Goal: Task Accomplishment & Management: Use online tool/utility

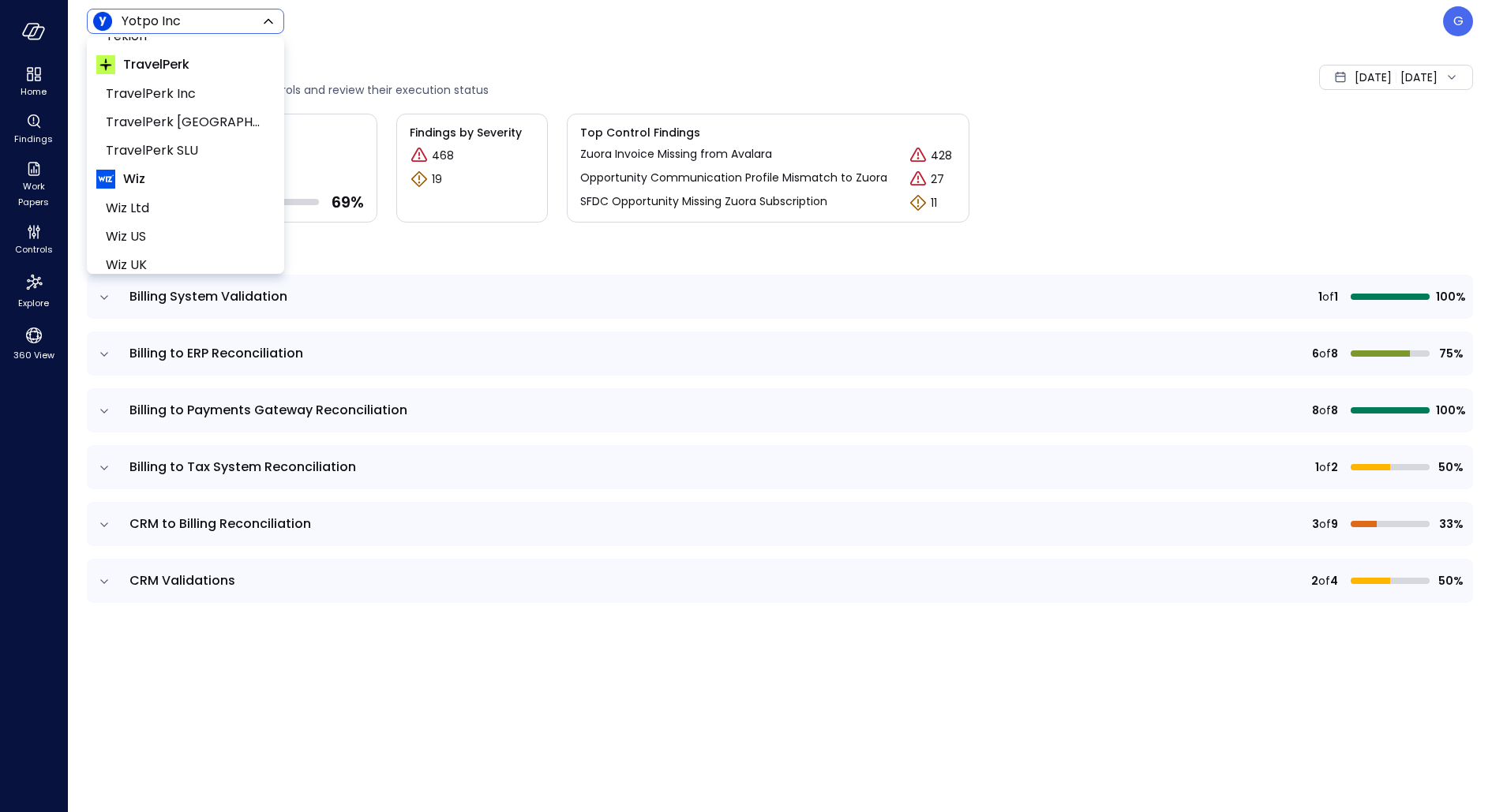
scroll to position [641, 0]
click at [173, 209] on li "Wiz US" at bounding box center [185, 222] width 178 height 28
type input "******"
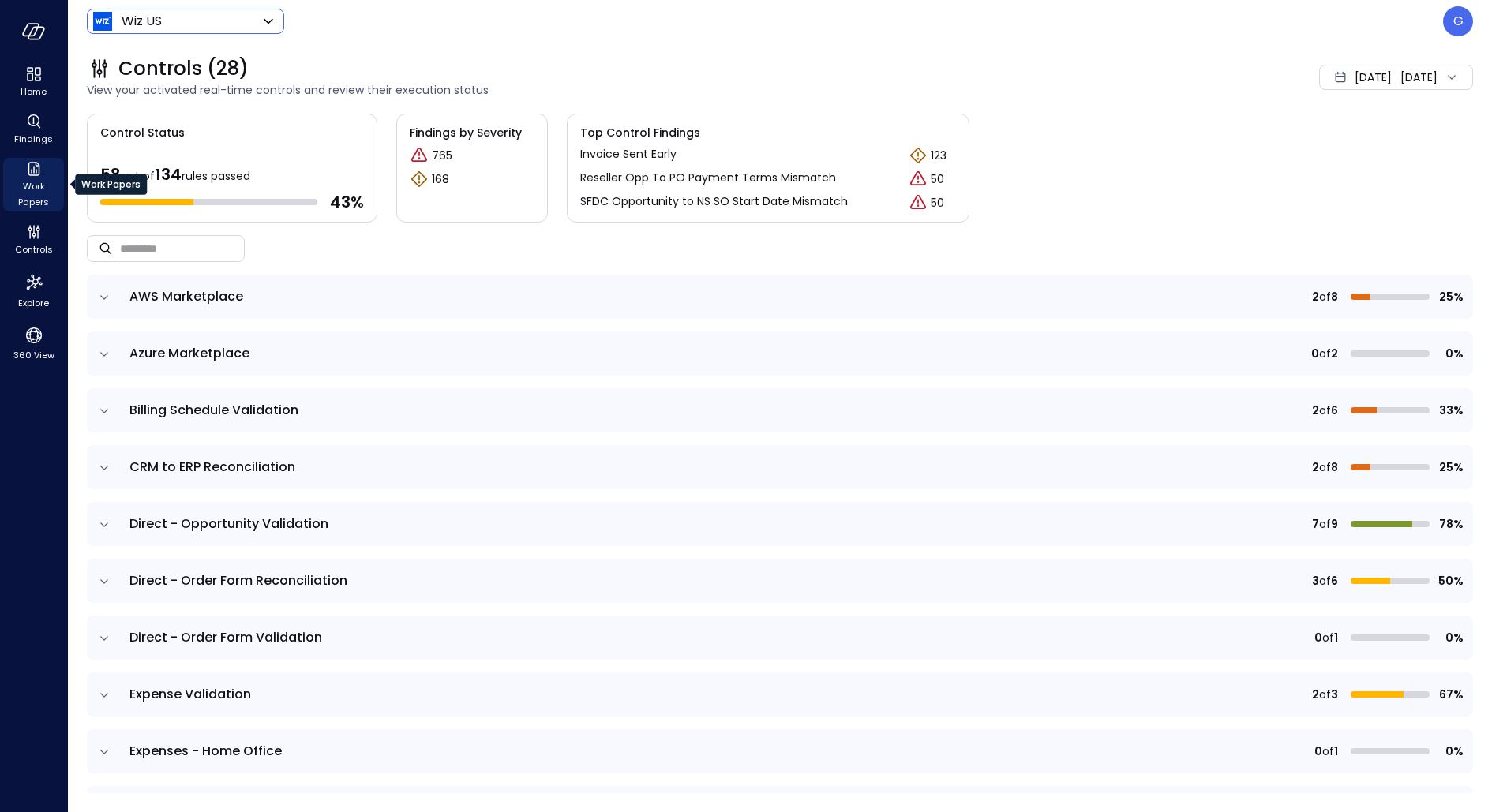
click at [22, 166] on div "Work Papers" at bounding box center [33, 184] width 60 height 54
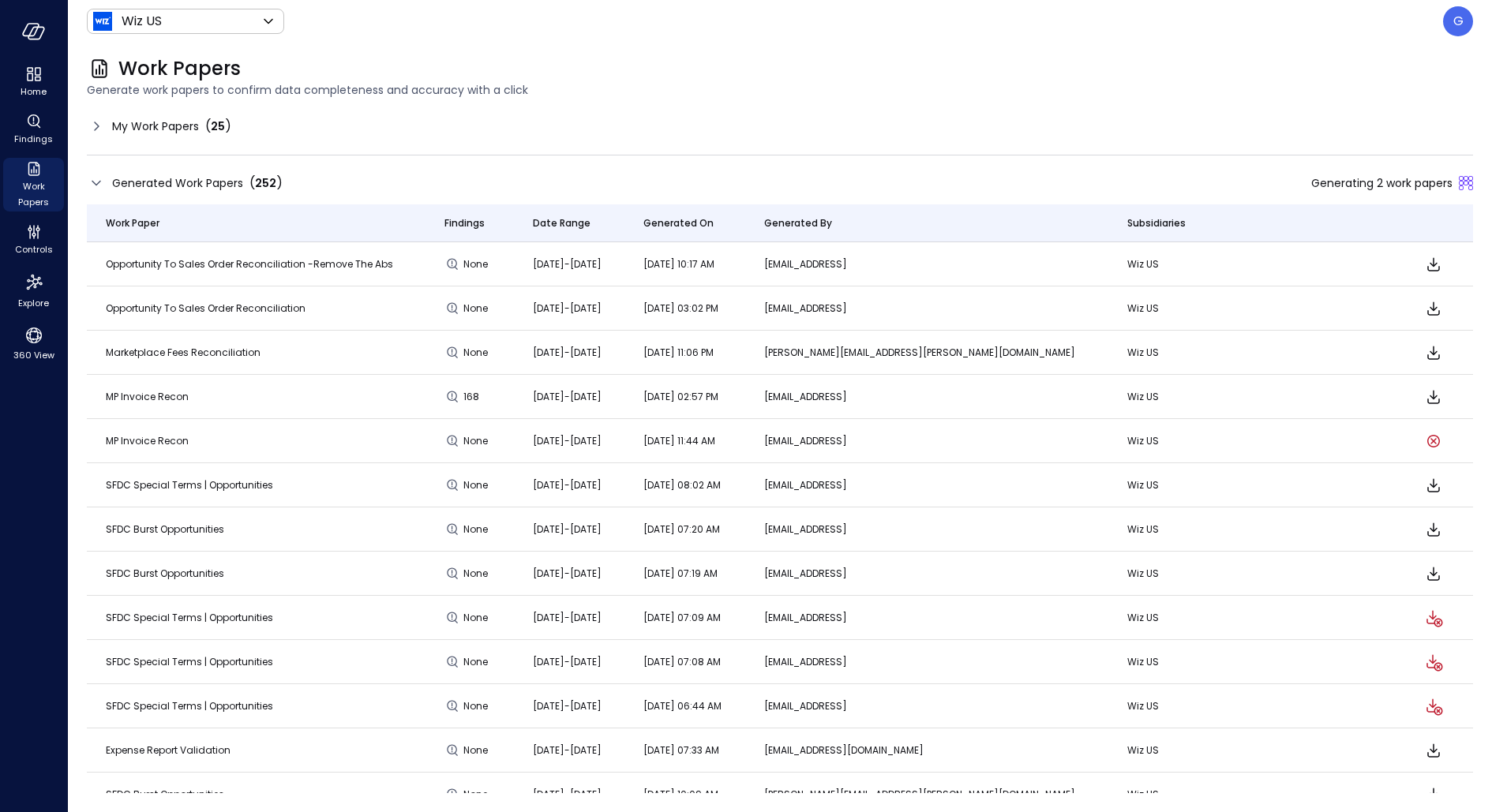
click at [232, 128] on div "My Work Papers ( 25 )" at bounding box center [779, 127] width 1386 height 25
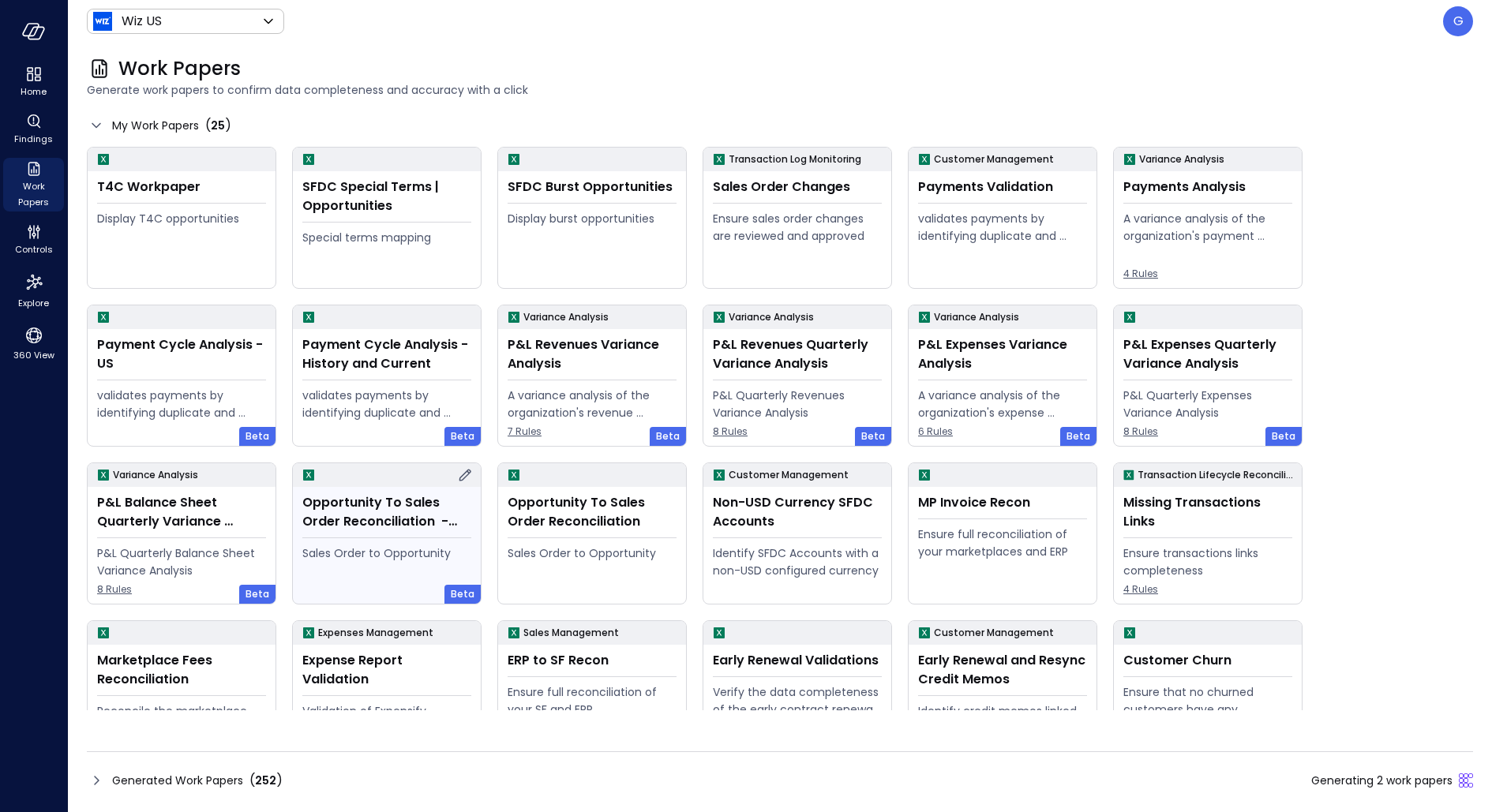
click at [358, 486] on div at bounding box center [386, 475] width 188 height 23
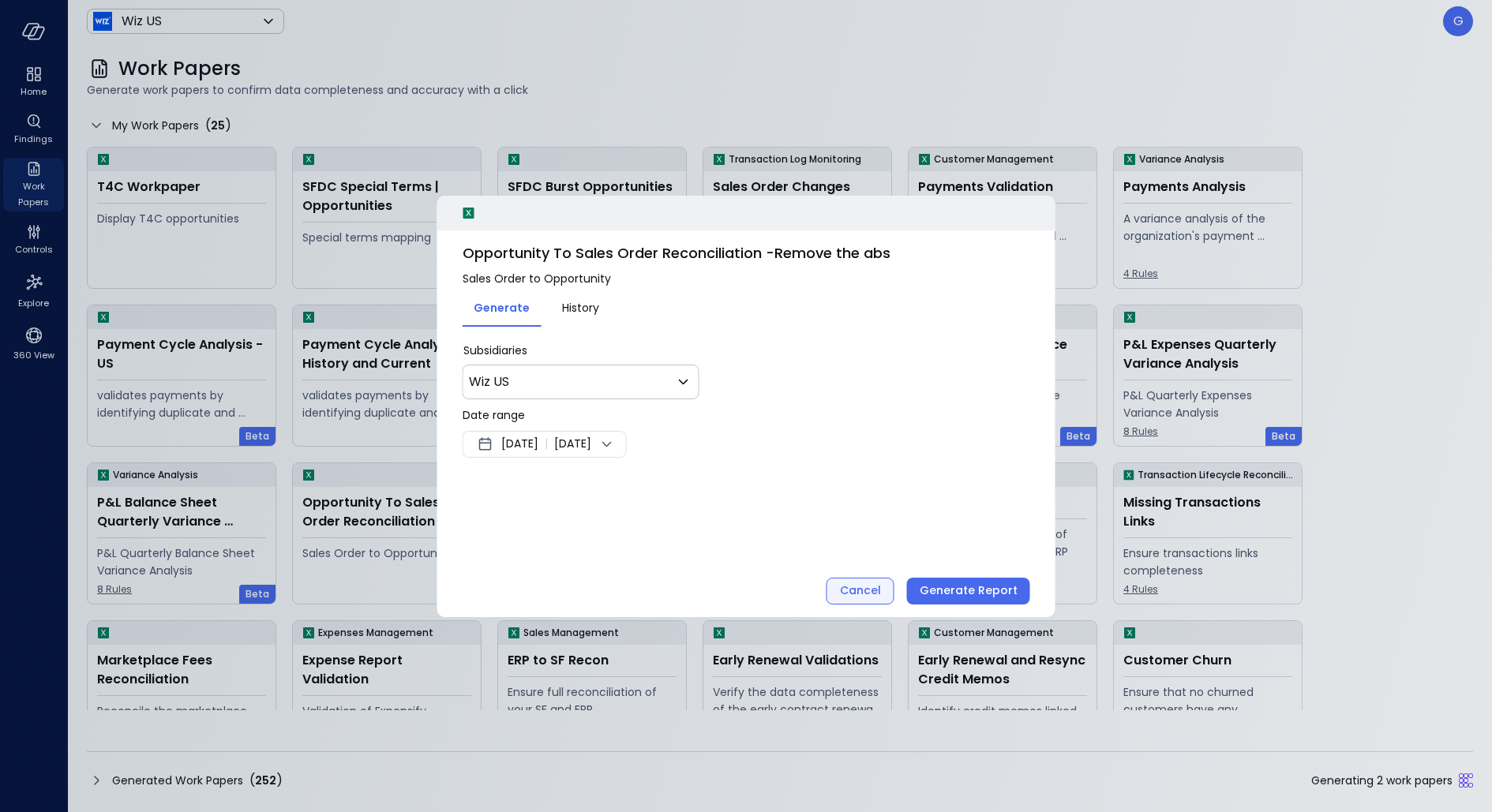
click at [842, 585] on button "Cancel" at bounding box center [860, 591] width 68 height 27
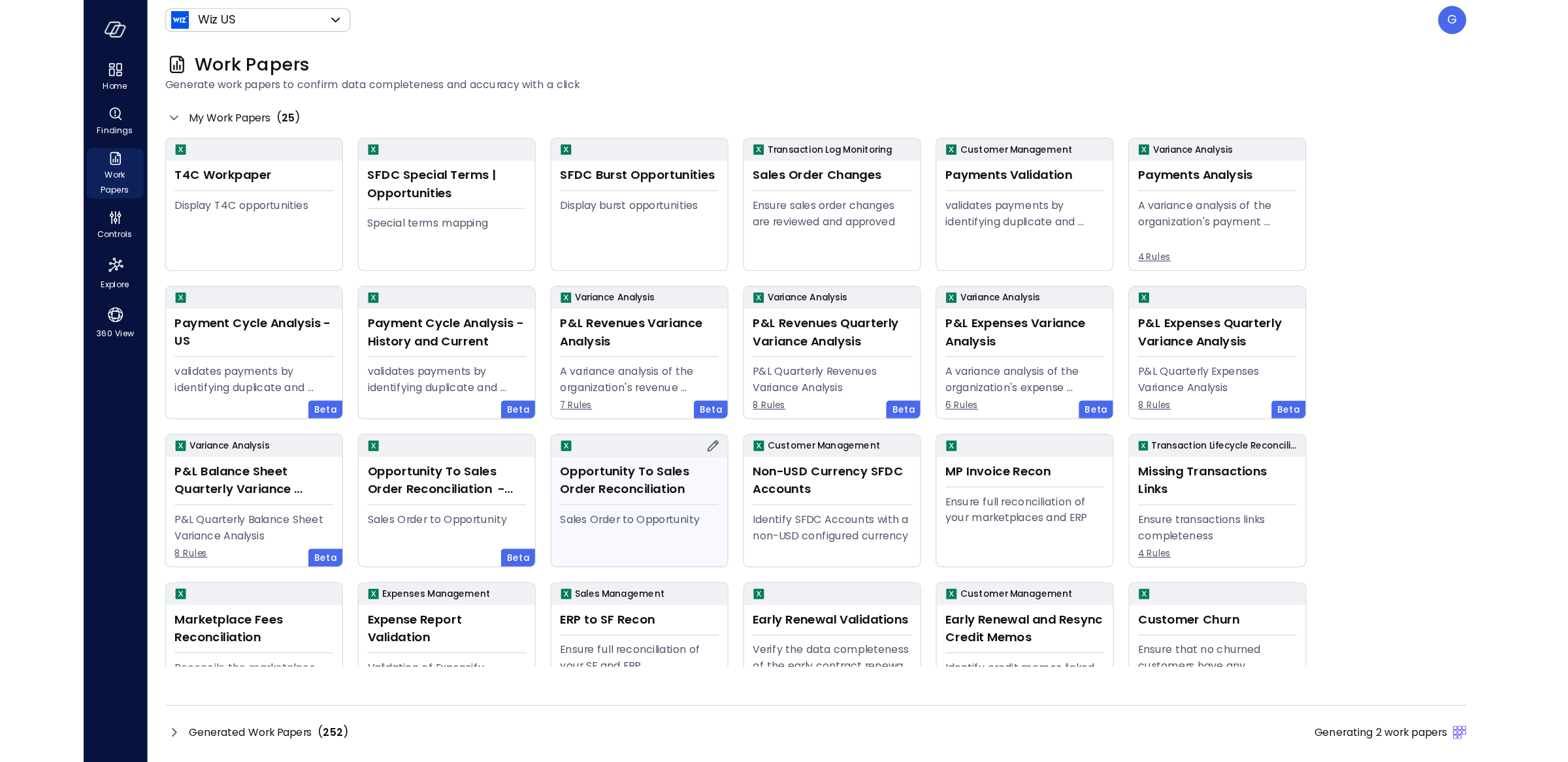
scroll to position [53, 0]
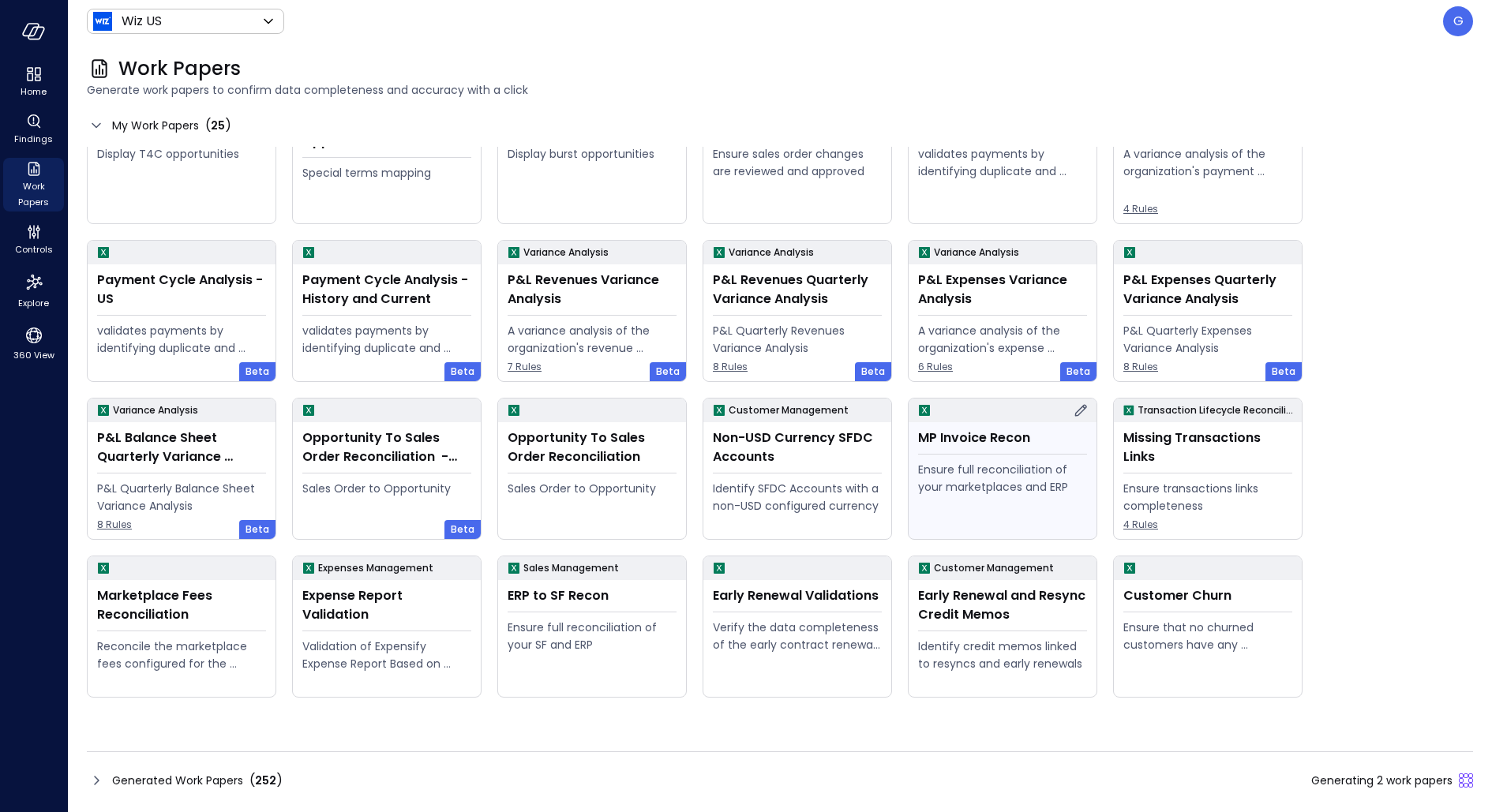
click at [1019, 448] on div "MP Invoice Recon Ensure full reconciliation of your marketplaces and ERP" at bounding box center [1001, 481] width 188 height 117
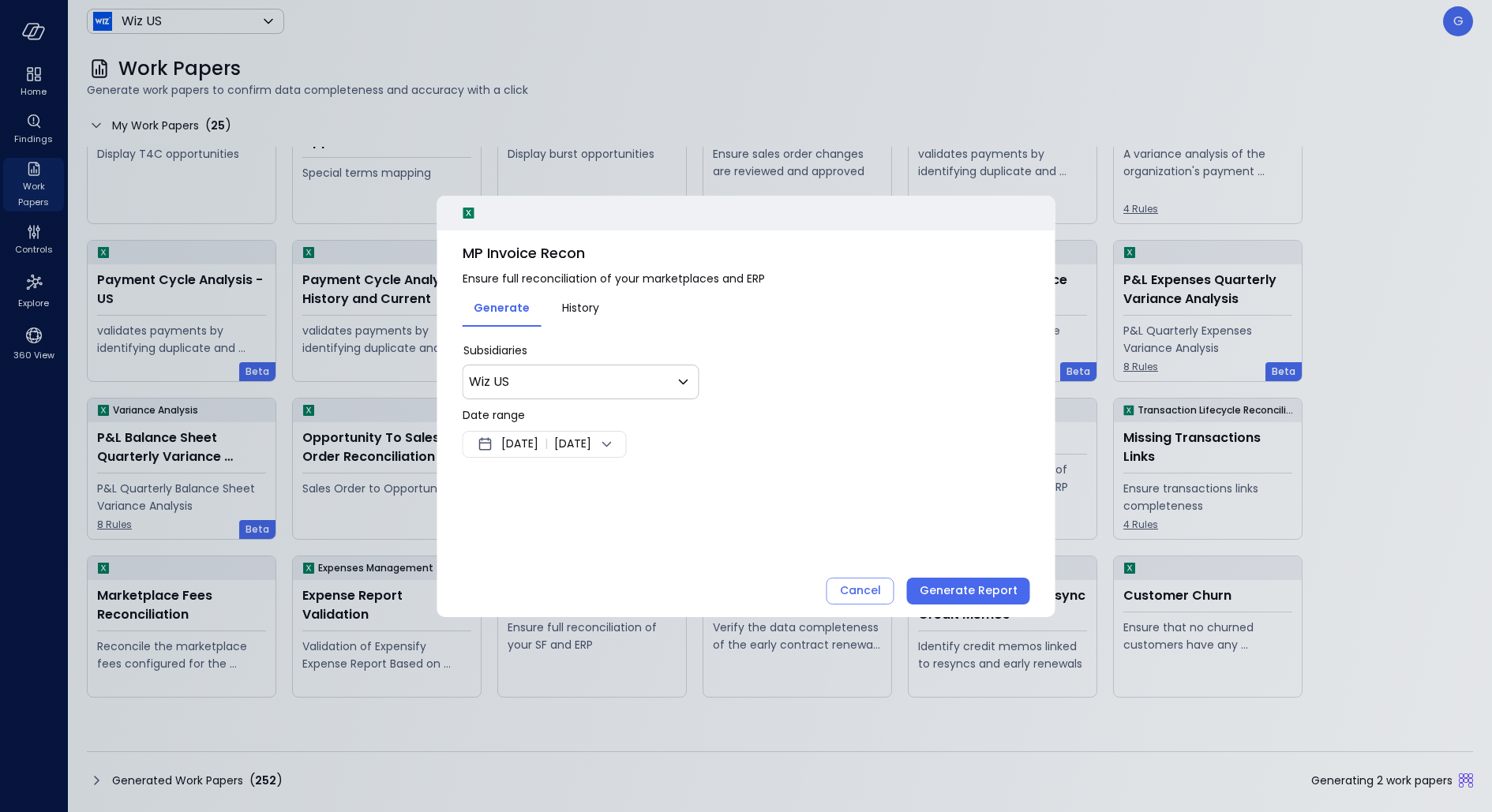
click at [540, 456] on div "* Subsidiaries Wiz US ** ​ Date range [DATE] | [DATE] Cancel Generate Report" at bounding box center [746, 419] width 568 height 155
click at [537, 454] on div "[DATE] | [DATE]" at bounding box center [544, 445] width 164 height 27
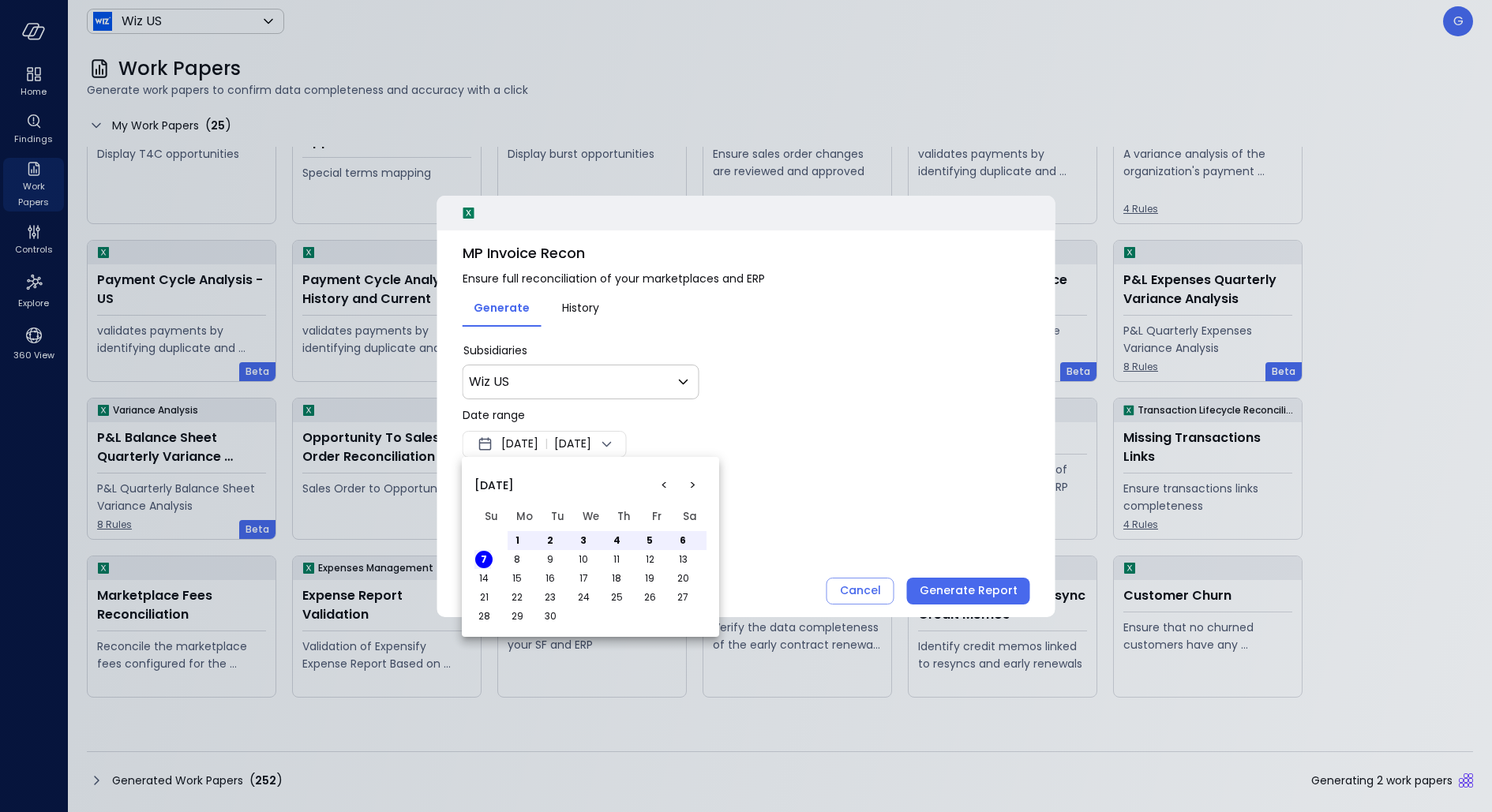
click at [661, 482] on button "<" at bounding box center [663, 484] width 28 height 28
click at [553, 540] on button "1" at bounding box center [550, 540] width 18 height 18
click at [693, 488] on button ">" at bounding box center [691, 484] width 28 height 28
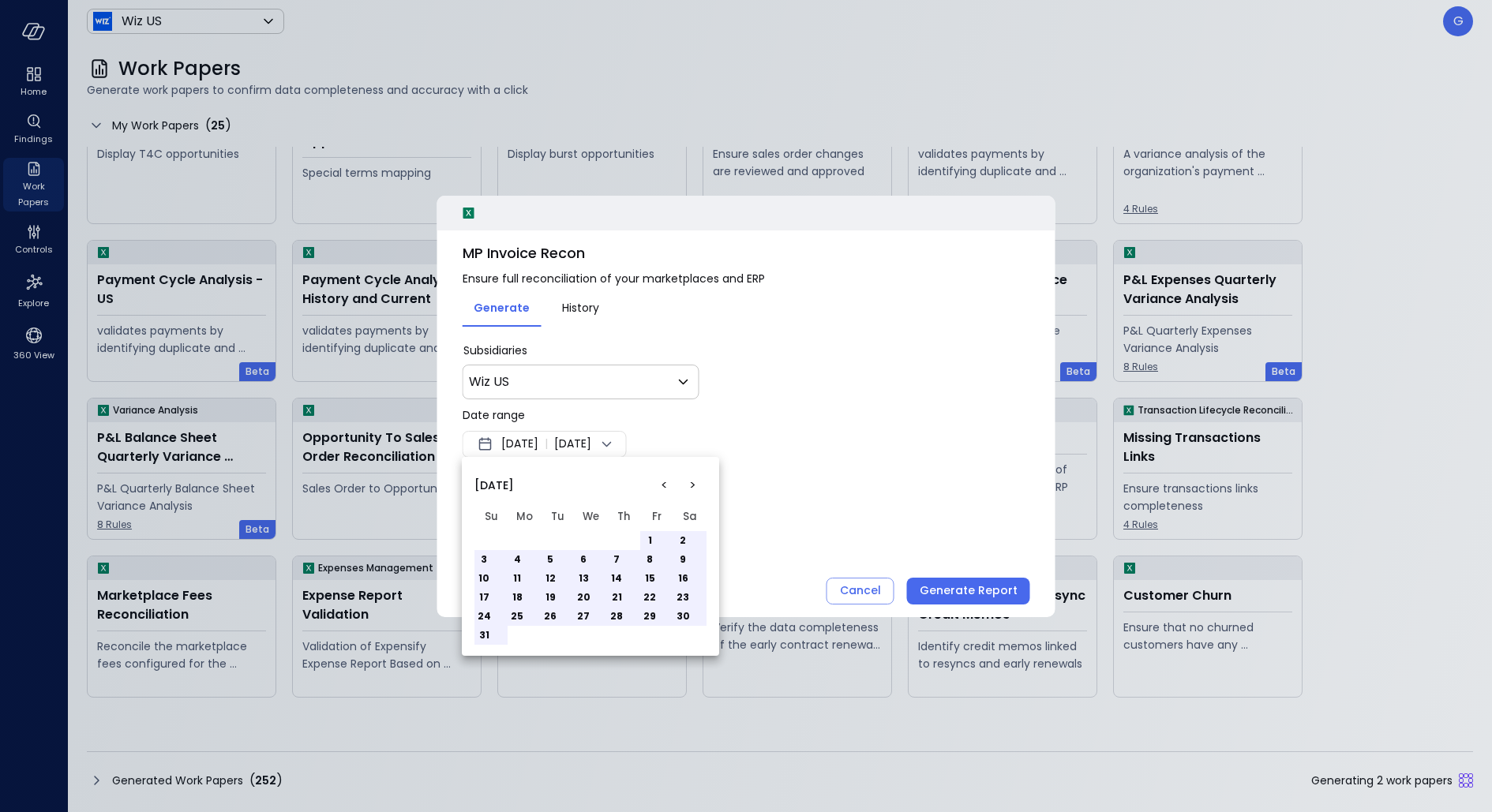
click at [477, 636] on button "31" at bounding box center [484, 636] width 18 height 18
click at [867, 469] on div at bounding box center [746, 406] width 1492 height 812
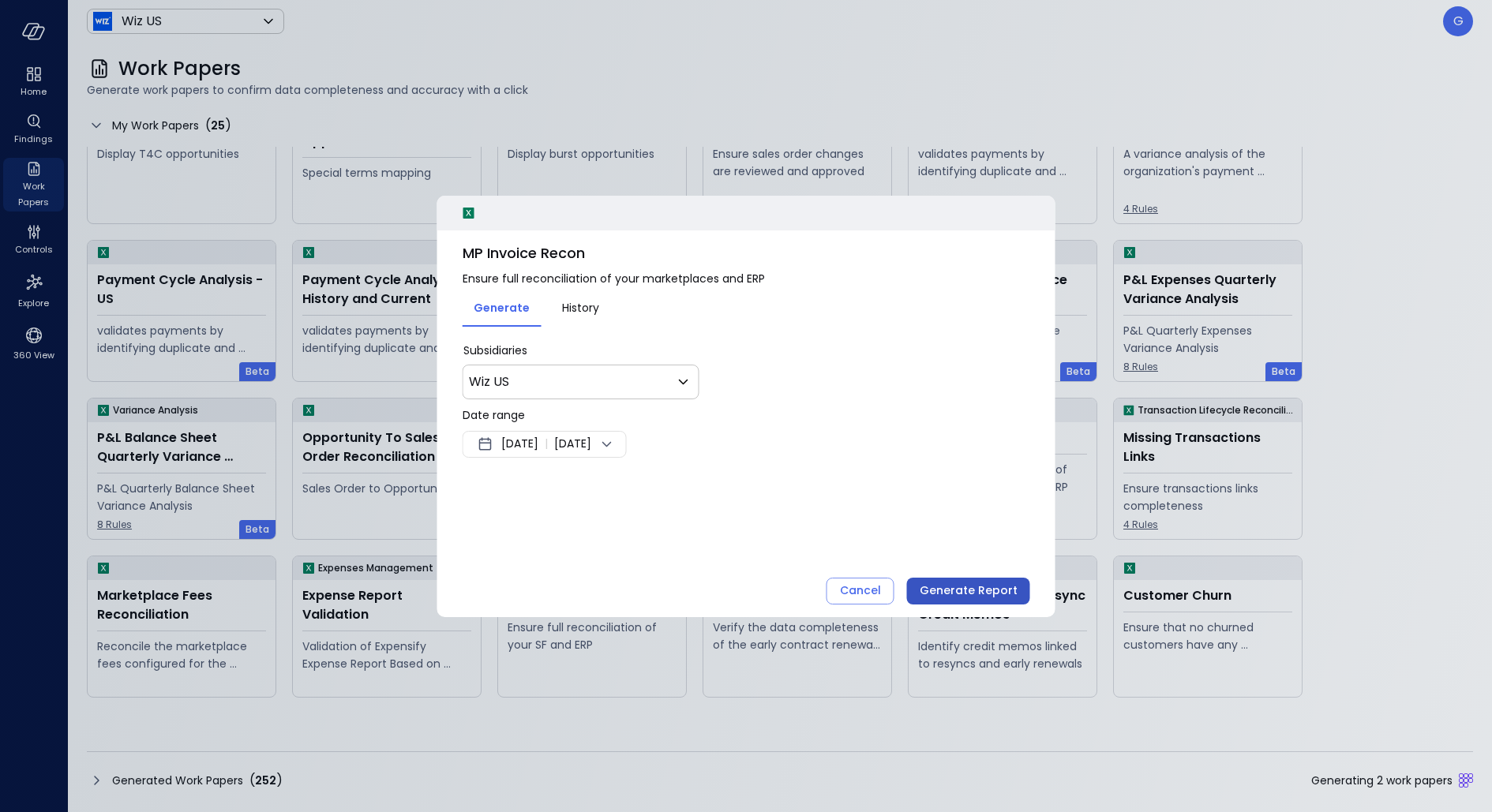
click at [955, 584] on div "Generate Report" at bounding box center [968, 591] width 98 height 19
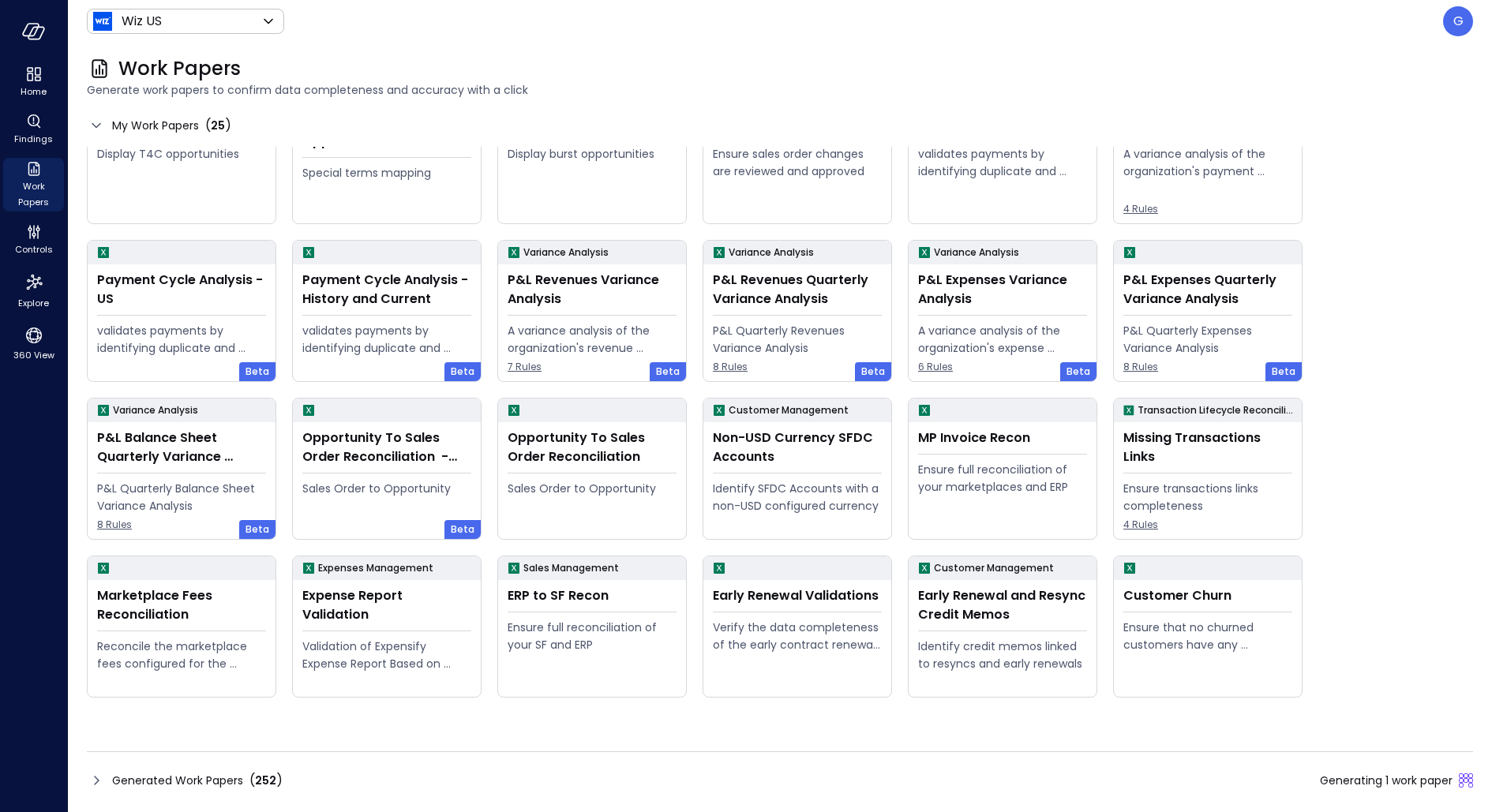
click at [643, 765] on div "Generated Work Papers ( 252 ) Generating 1 work paper" at bounding box center [779, 771] width 1386 height 42
click at [641, 779] on div "Generated Work Papers ( 252 ) Generating 1 work paper" at bounding box center [779, 780] width 1386 height 25
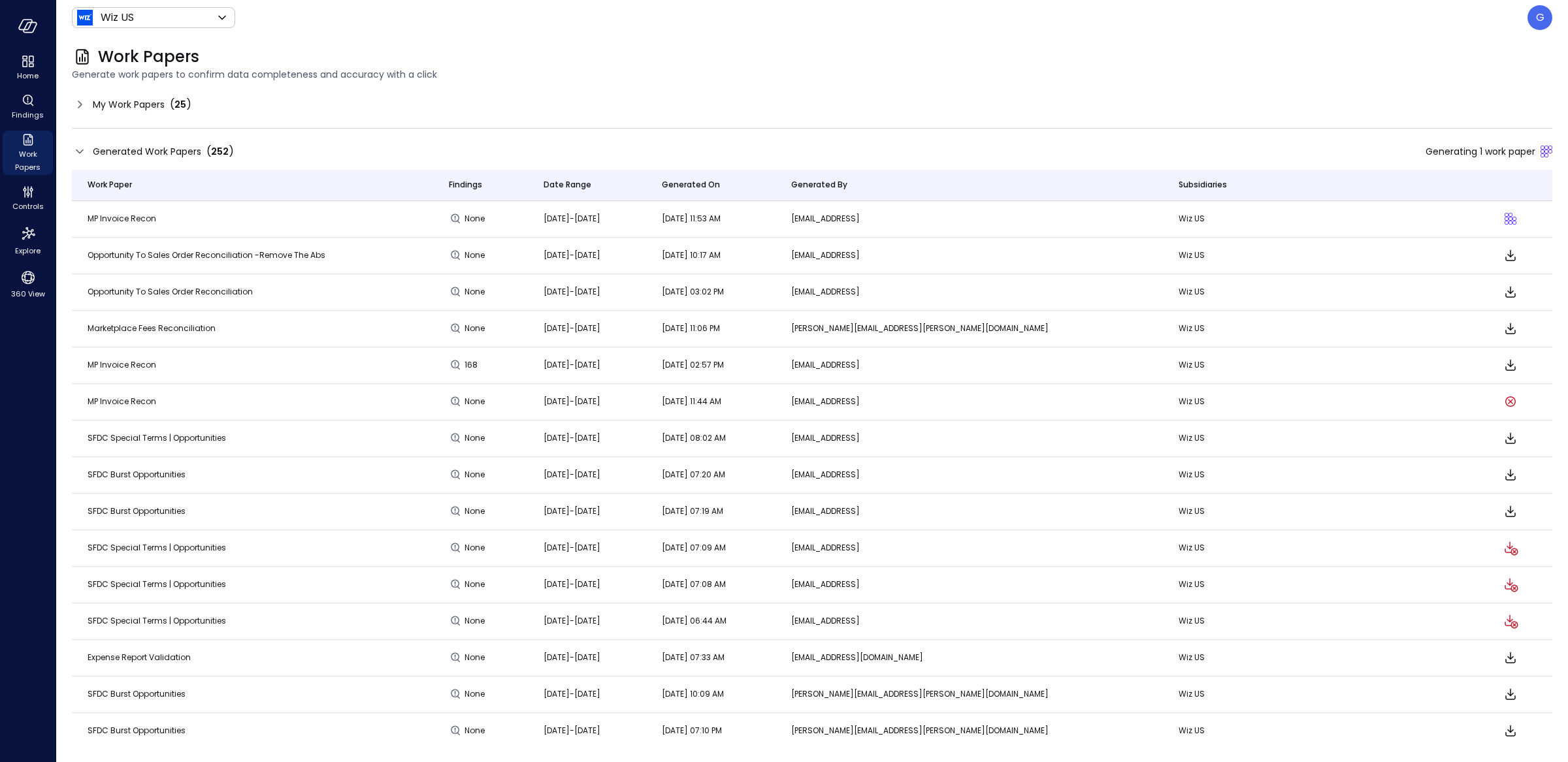
click at [804, 31] on header "Wiz US ****** ​ G" at bounding box center [812, 18] width 1512 height 36
click at [1123, 44] on div "Work Papers Generate work papers to confirm data completeness and accuracy with…" at bounding box center [804, 64] width 1496 height 57
click at [231, 33] on header "Wiz US ****** ​ G" at bounding box center [812, 18] width 1512 height 36
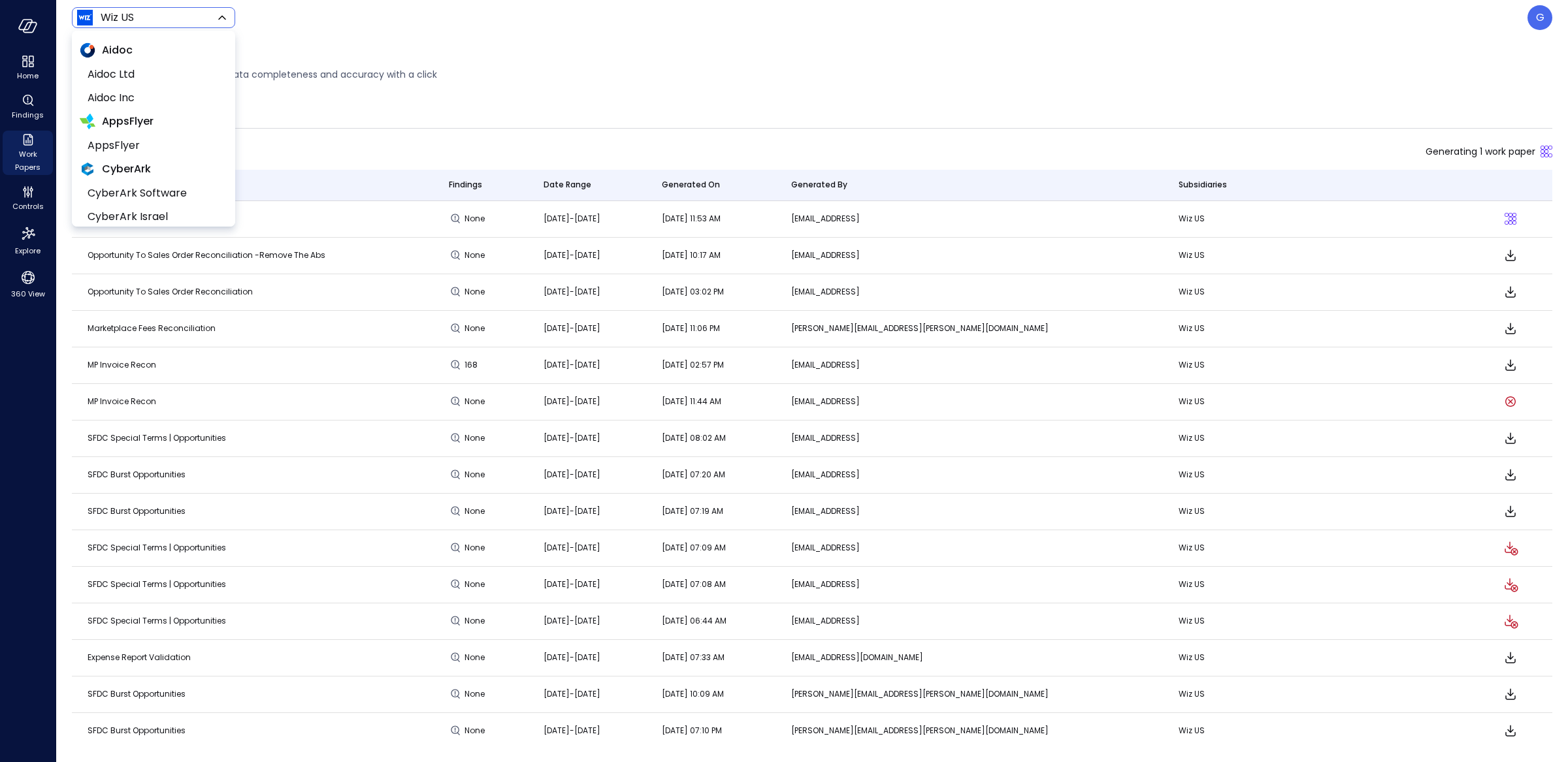
click at [208, 23] on body "Home Findings Work Papers Controls Explore 360 View Wiz US ****** ​ G Work Pape…" at bounding box center [784, 381] width 1568 height 762
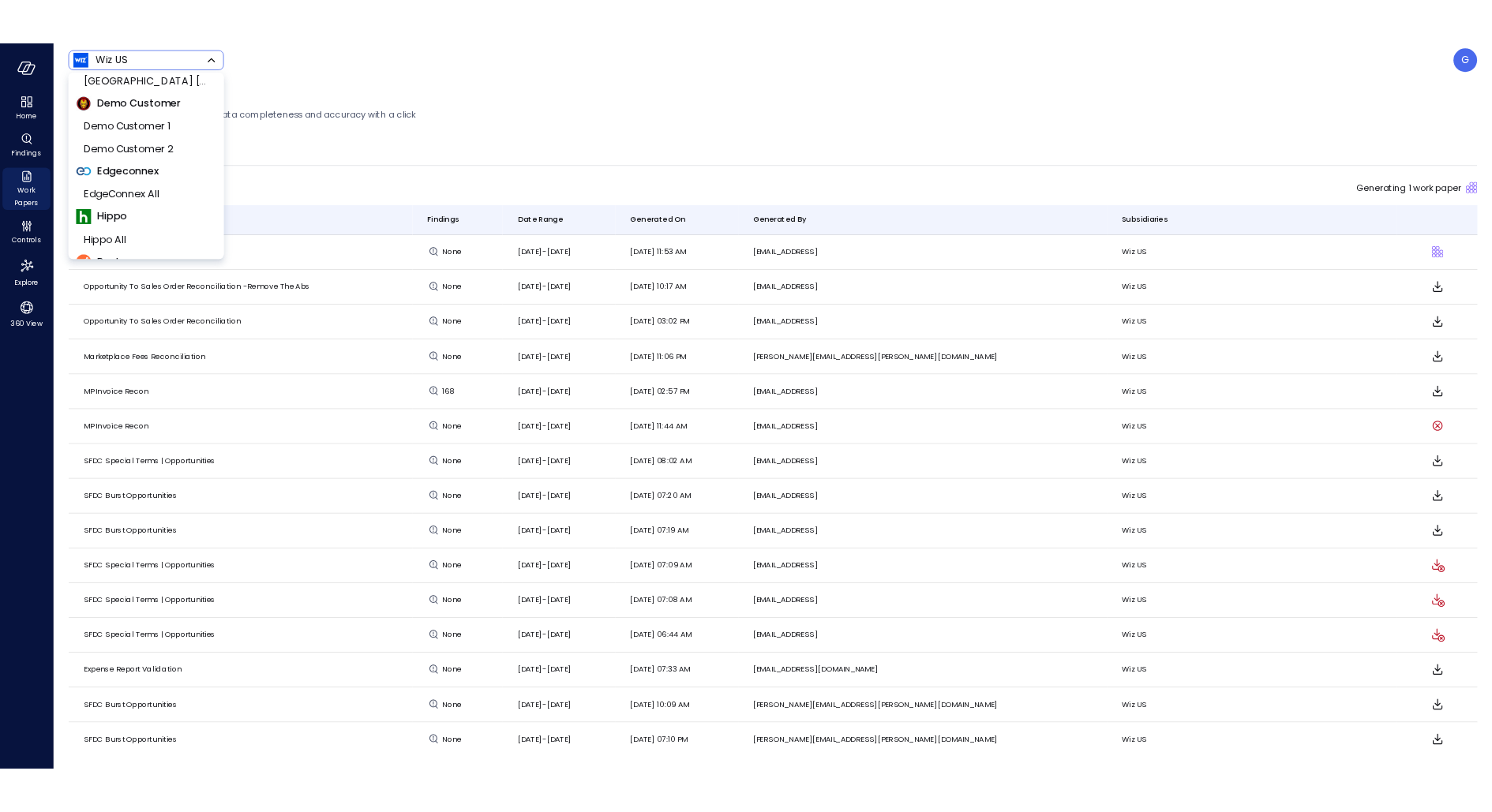
scroll to position [246, 0]
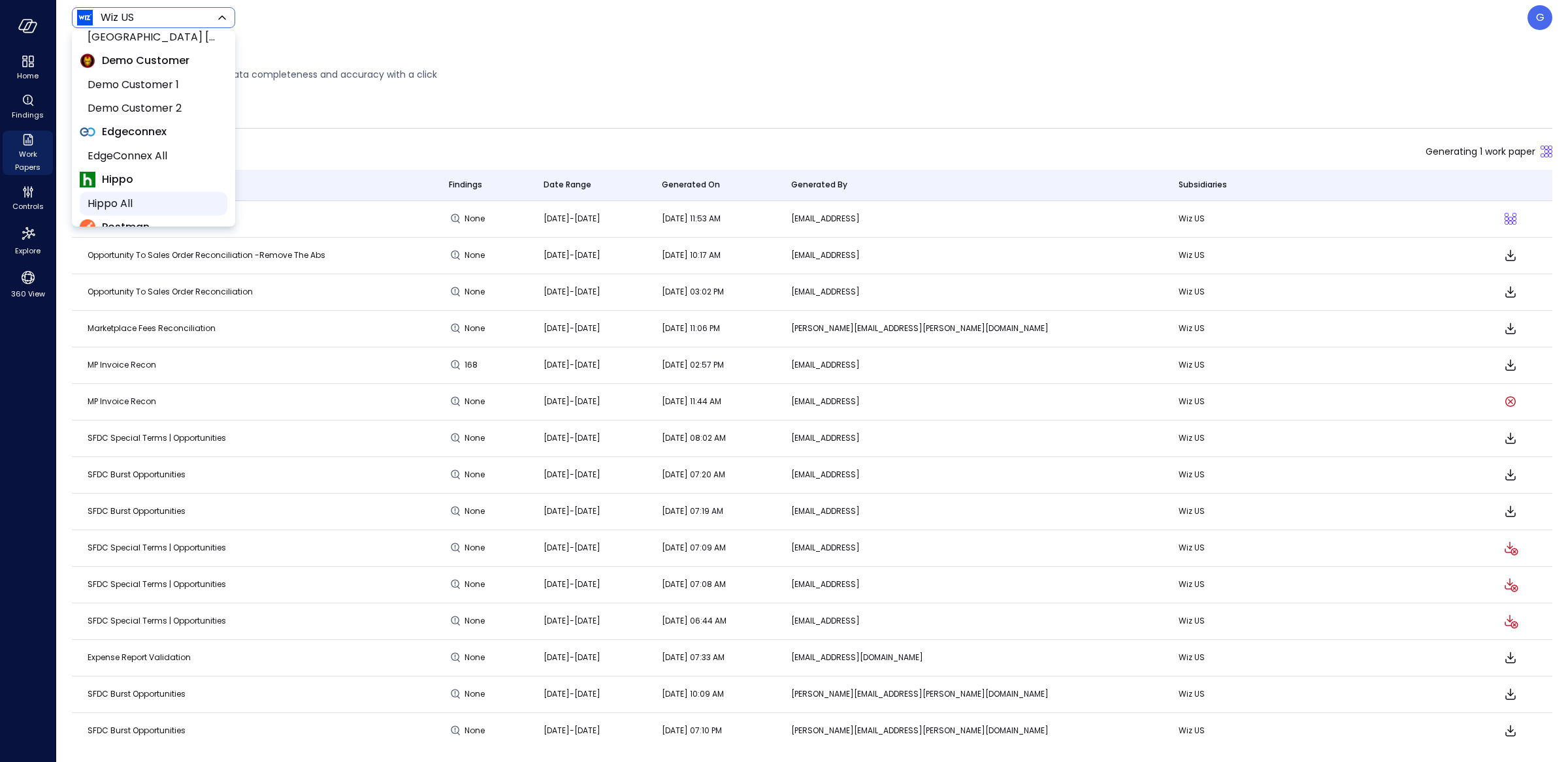
click at [136, 196] on span "Hippo All" at bounding box center [152, 203] width 129 height 15
type input "*******"
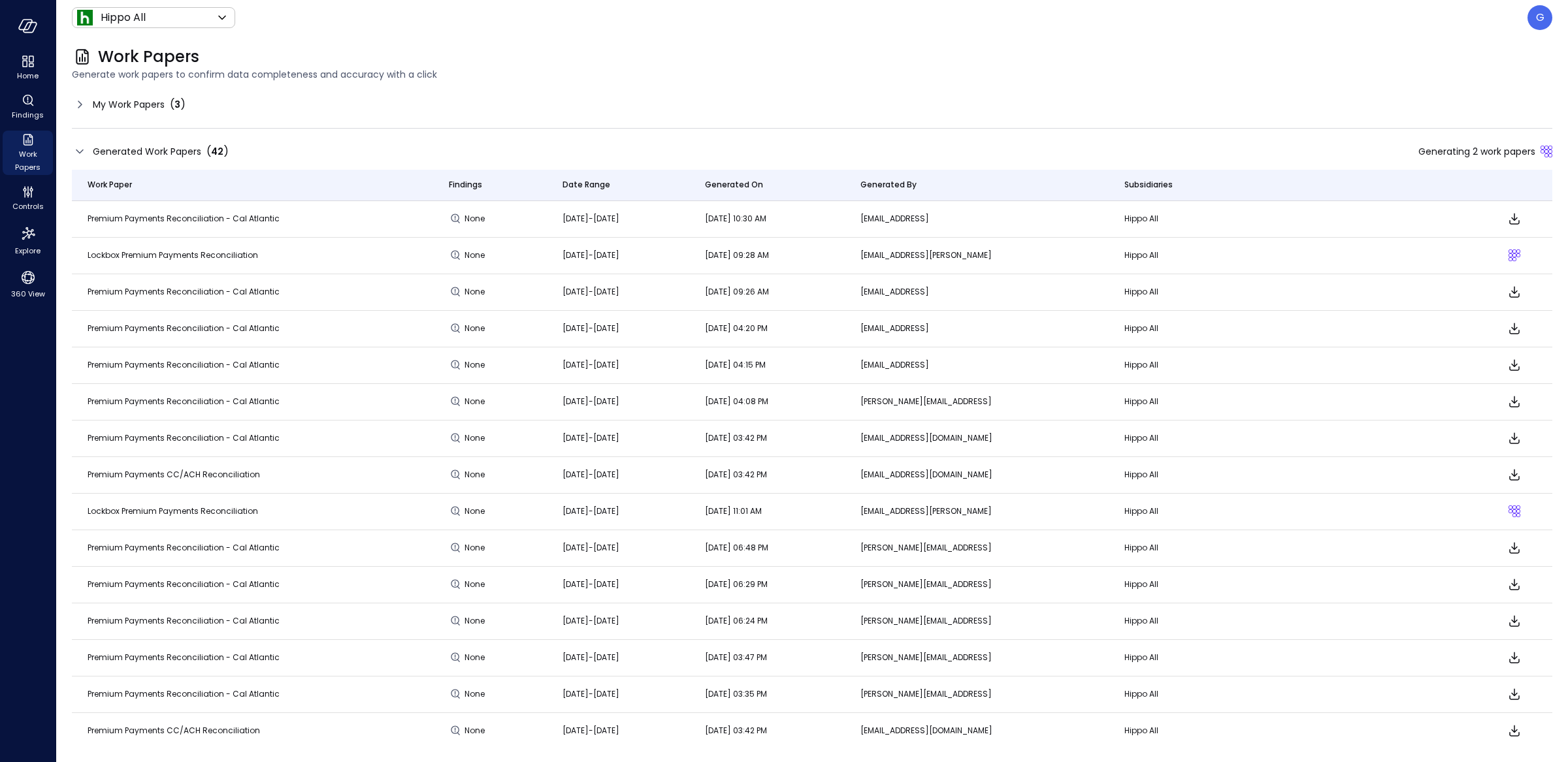
click at [166, 94] on div "My Work Papers ( 3 )" at bounding box center [812, 105] width 1481 height 21
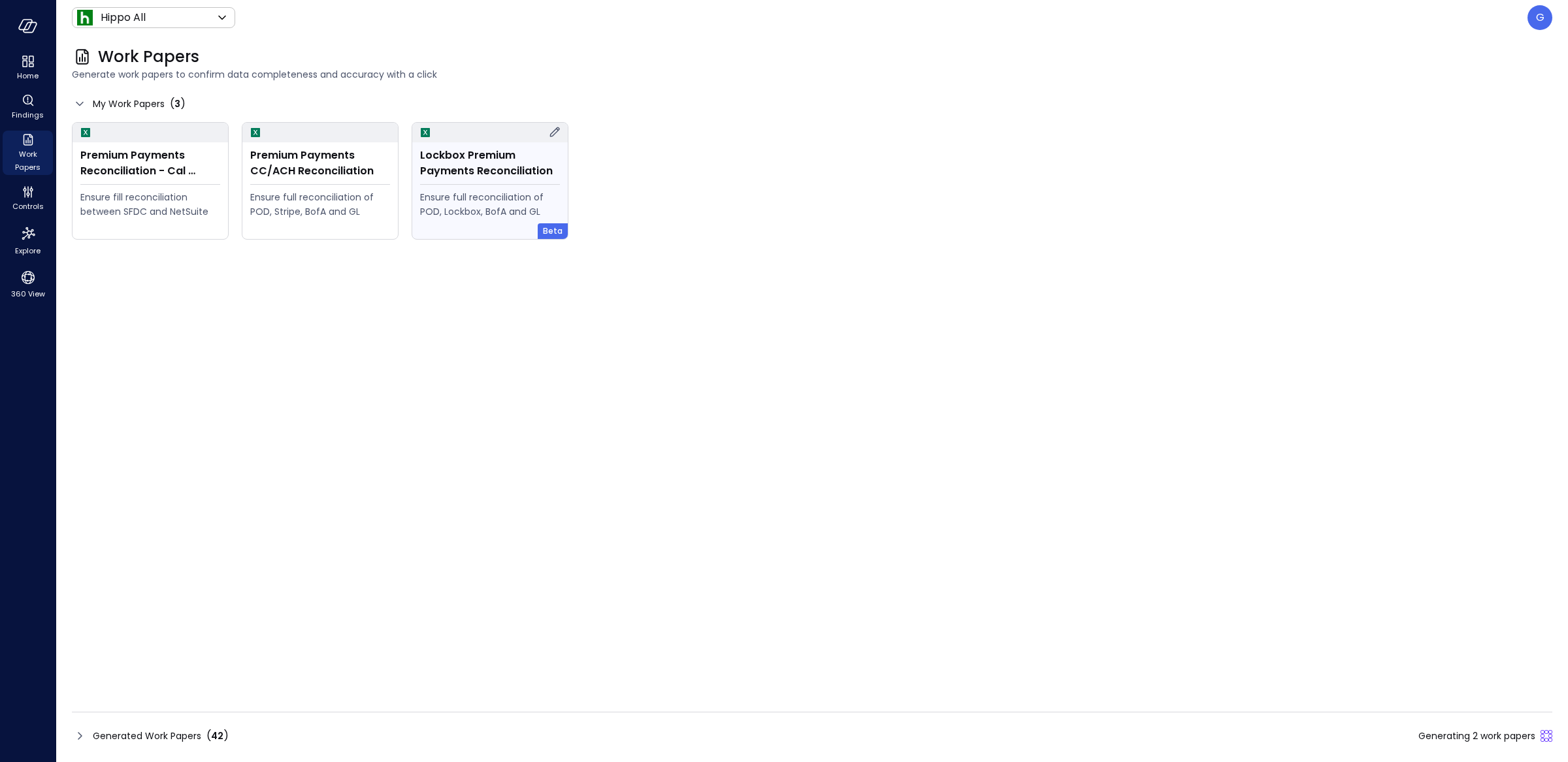
click at [457, 186] on div "Lockbox Premium Payments Reconciliation Ensure full reconciliation of POD, Lock…" at bounding box center [490, 190] width 156 height 97
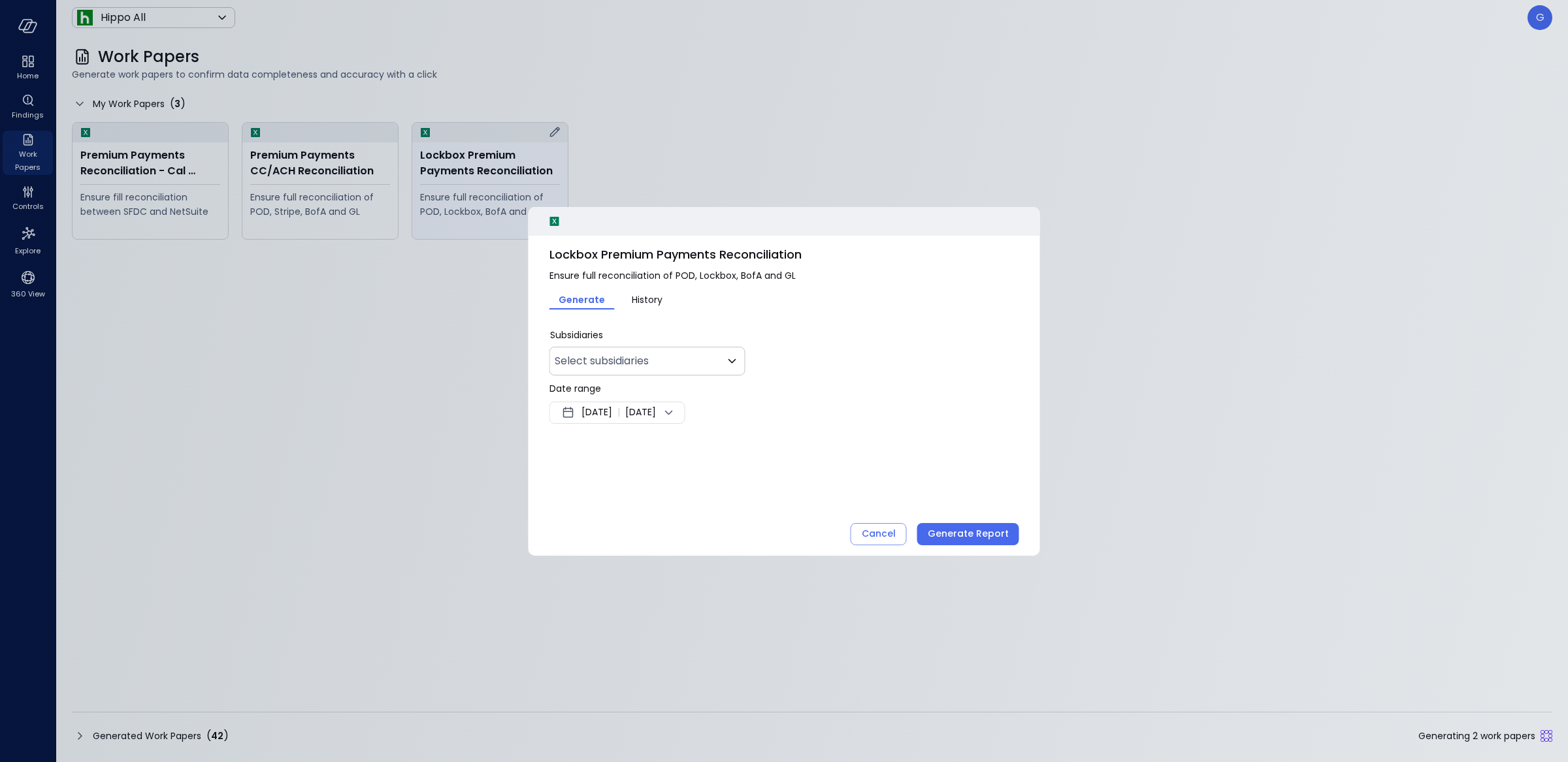
type input "***"
click at [645, 407] on div "[DATE] | [DATE]" at bounding box center [618, 413] width 136 height 23
click at [717, 445] on button "<" at bounding box center [715, 448] width 23 height 23
click at [704, 496] on button "1" at bounding box center [704, 494] width 15 height 15
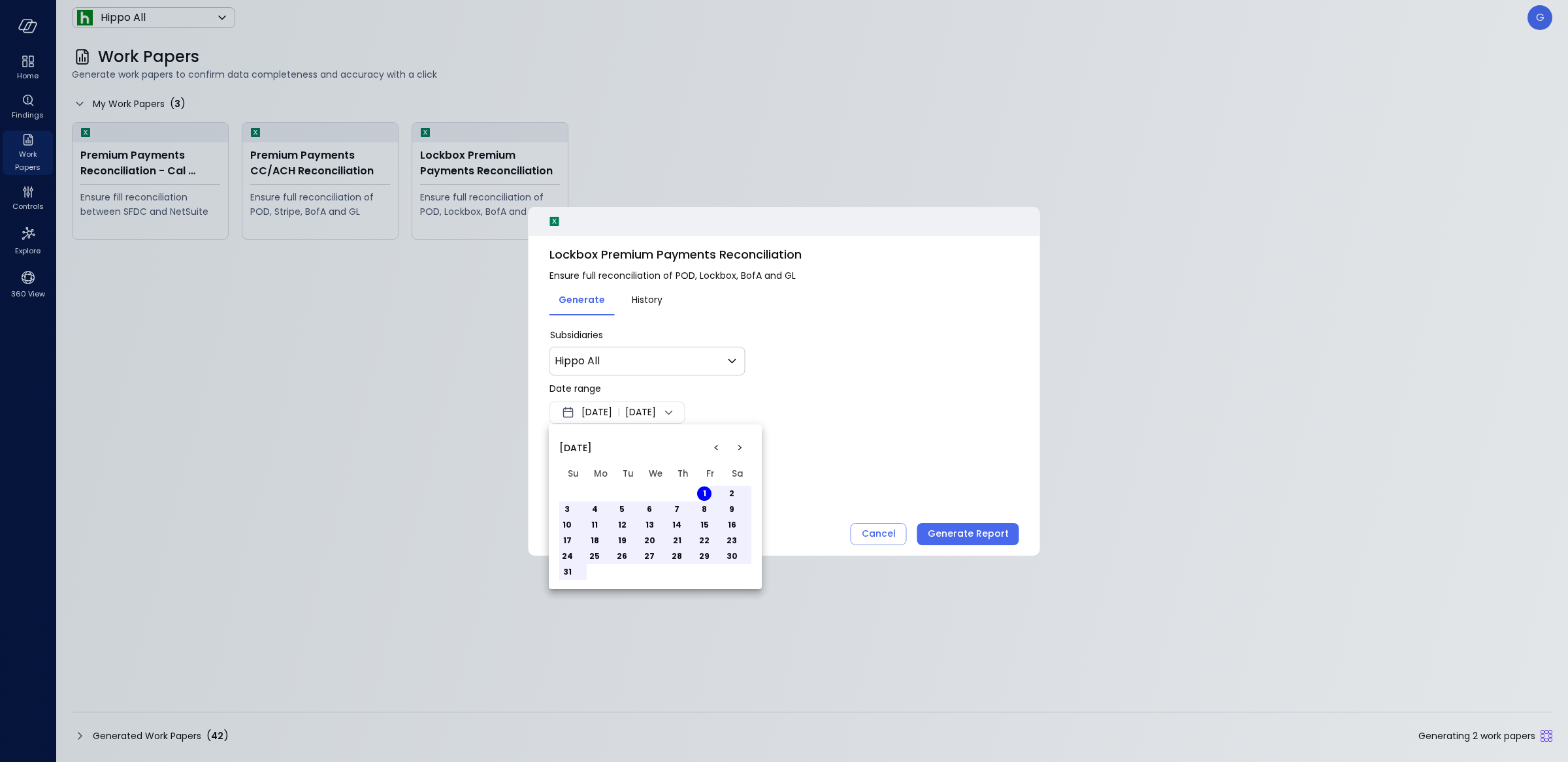
click at [568, 569] on button "31" at bounding box center [568, 572] width 15 height 15
click at [870, 435] on div at bounding box center [784, 381] width 1568 height 762
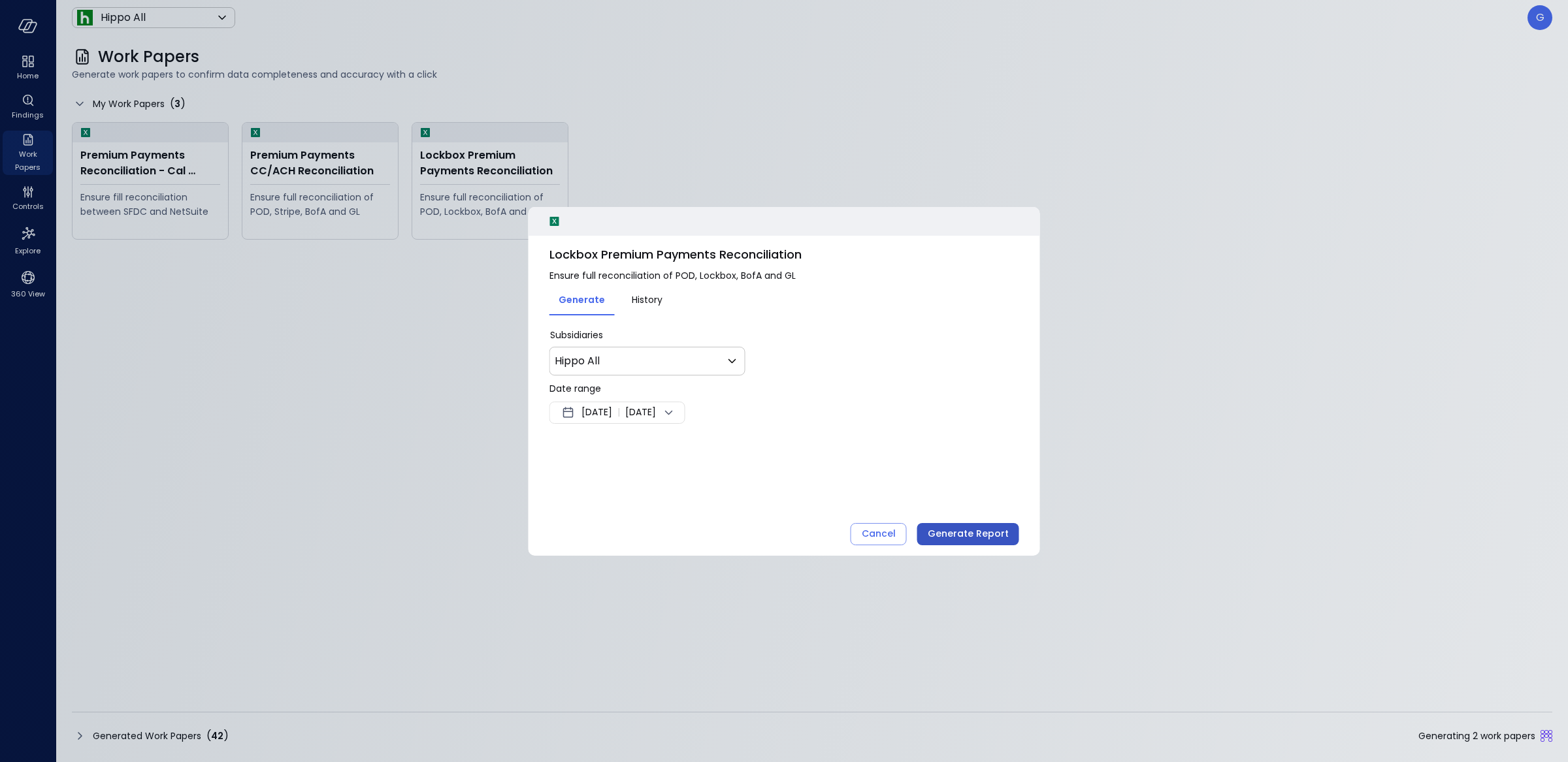
click at [971, 535] on div "Generate Report" at bounding box center [968, 534] width 81 height 16
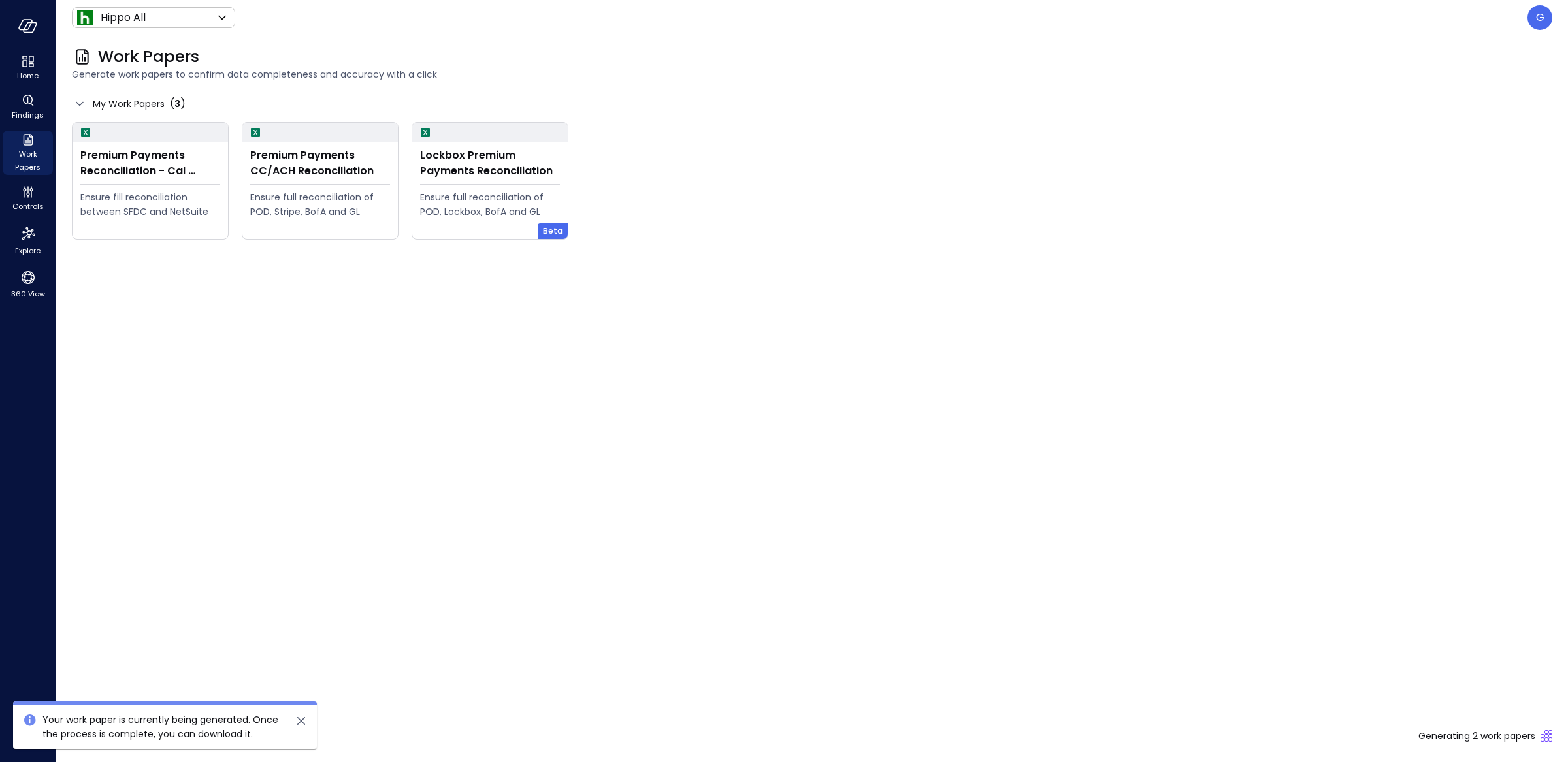
click at [543, 672] on div "Generated Work Papers ( 42 ) Generating 2 work papers" at bounding box center [812, 736] width 1481 height 21
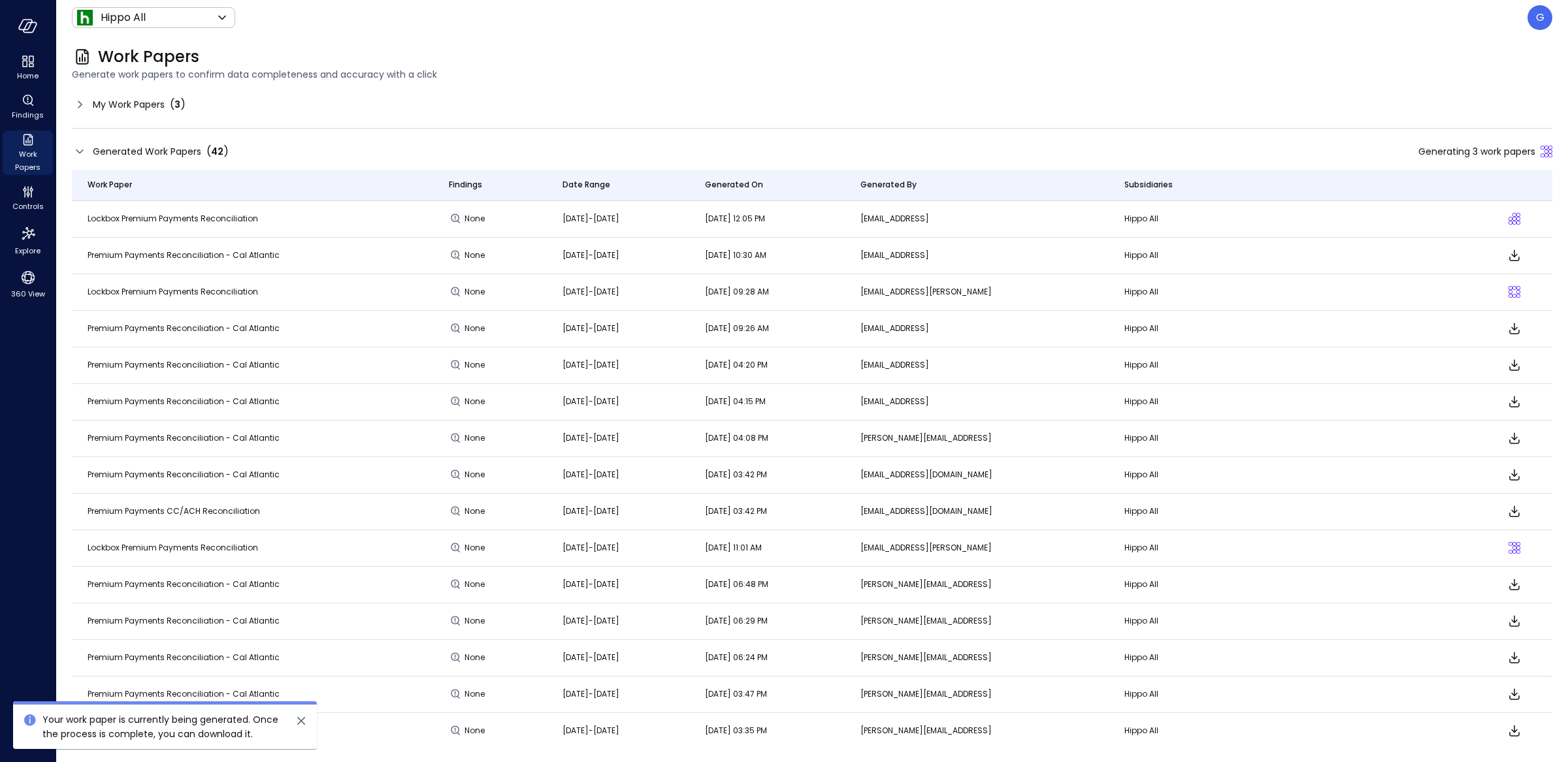
click at [743, 506] on span "[DATE] 03:42 PM" at bounding box center [736, 511] width 62 height 11
drag, startPoint x: 734, startPoint y: 539, endPoint x: 791, endPoint y: 539, distance: 57.0
click at [791, 539] on td "[DATE] 11:01 AM" at bounding box center [767, 548] width 156 height 36
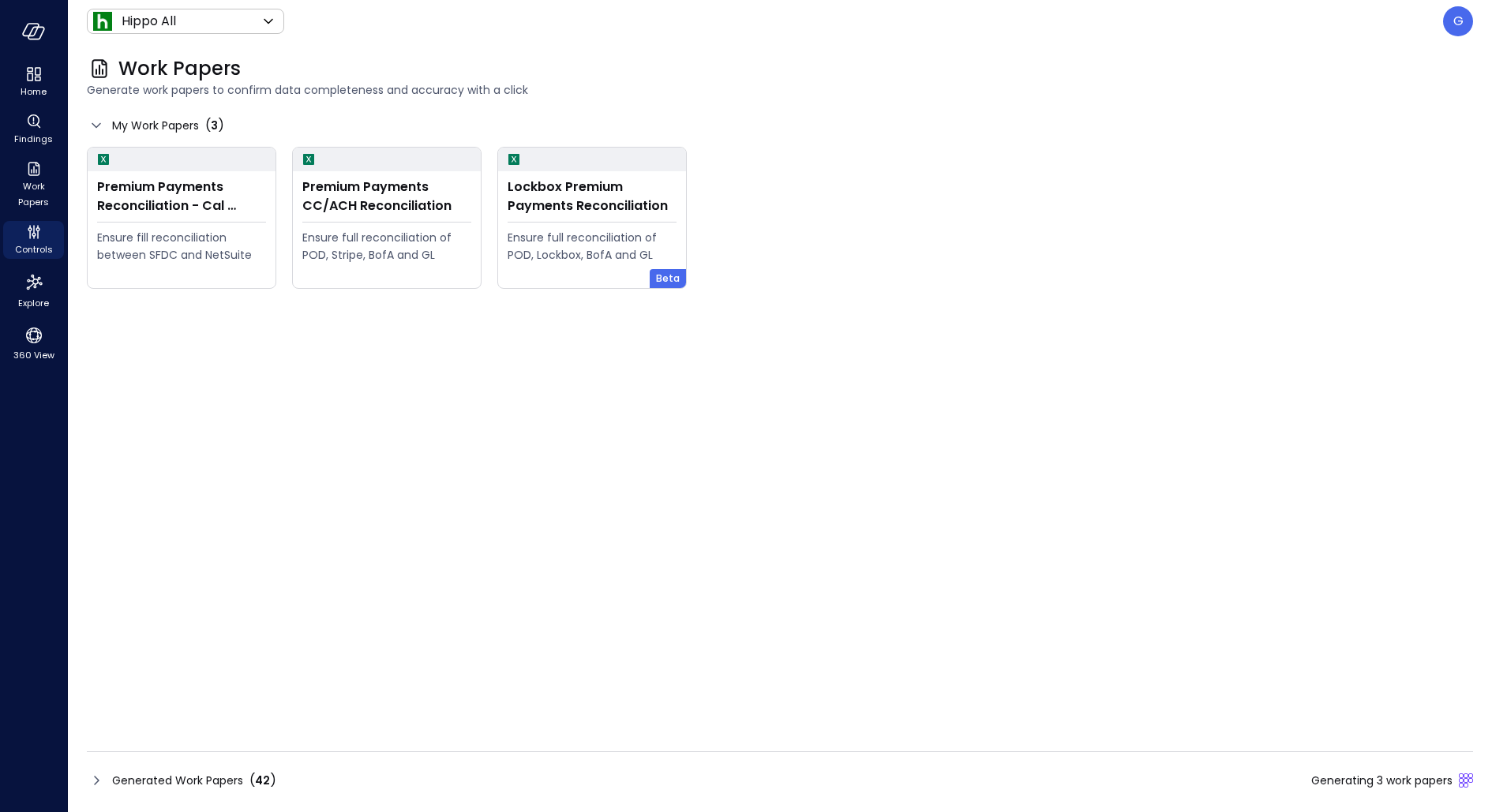
click at [184, 771] on span "Generated Work Papers" at bounding box center [177, 780] width 131 height 18
